Goal: Transaction & Acquisition: Purchase product/service

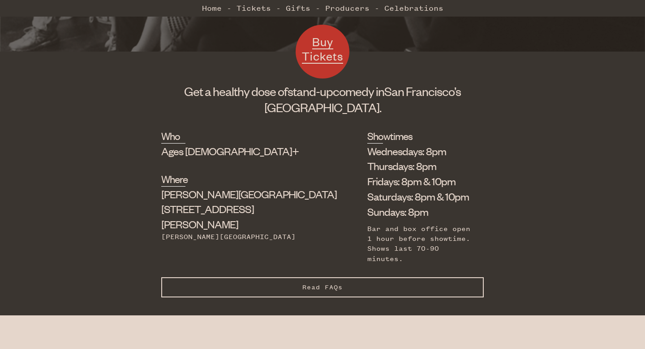
scroll to position [267, 0]
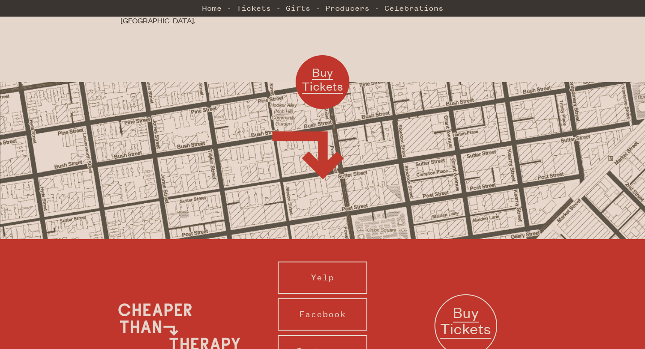
scroll to position [739, 0]
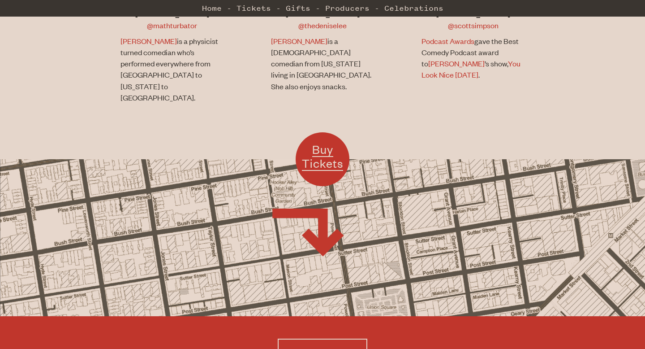
click at [315, 142] on span "Buy Tickets" at bounding box center [322, 156] width 41 height 29
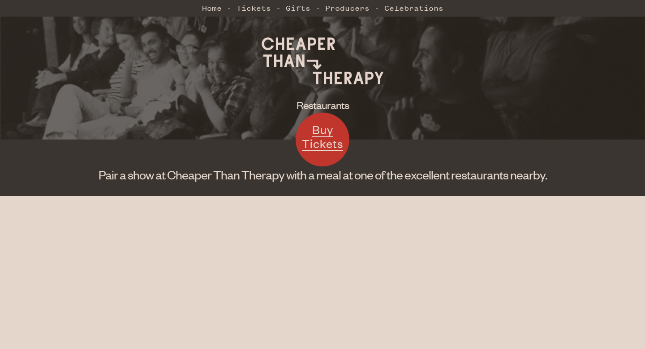
click at [322, 131] on span "Buy Tickets" at bounding box center [322, 136] width 41 height 29
